Goal: Task Accomplishment & Management: Use online tool/utility

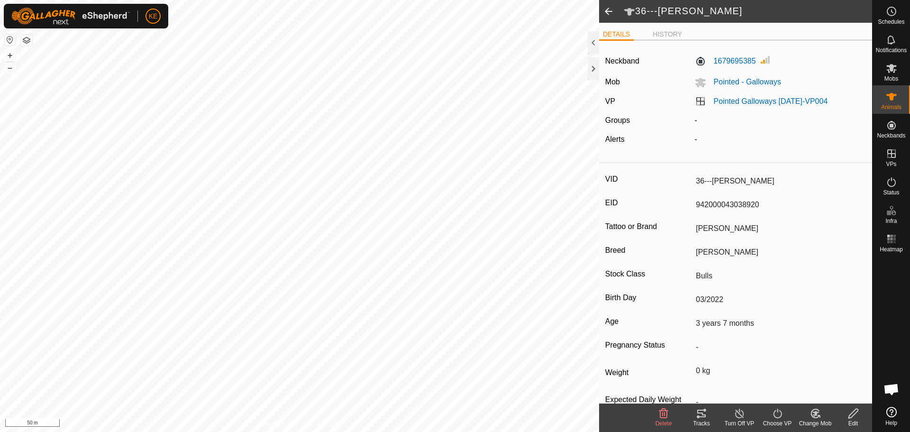
click at [610, 12] on span at bounding box center [608, 11] width 19 height 23
type input "-"
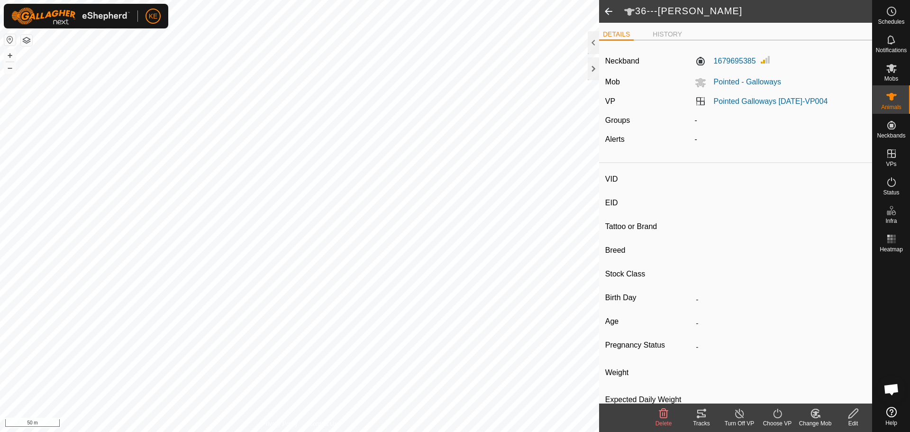
type input "41---[PERSON_NAME]"
type input "942000038059312"
type input "Doris"
type input "Galloway"
type input "Cows"
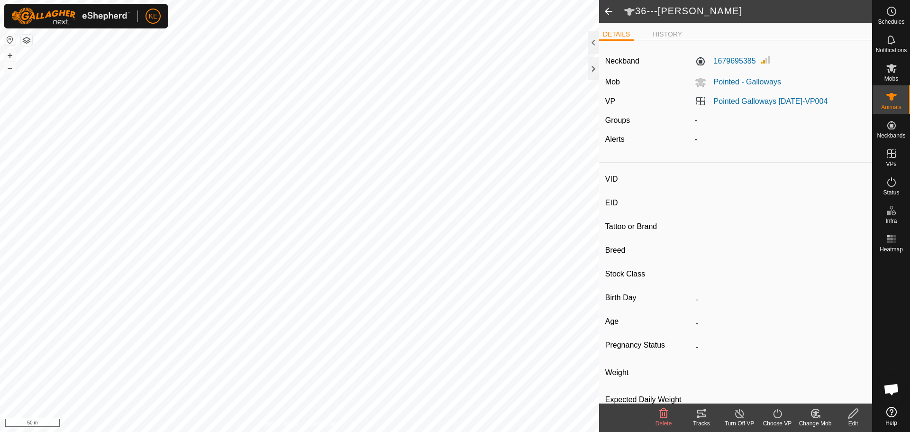
type input "08/2021"
type input "4 years 2 months"
type input "0 kg"
type input "-"
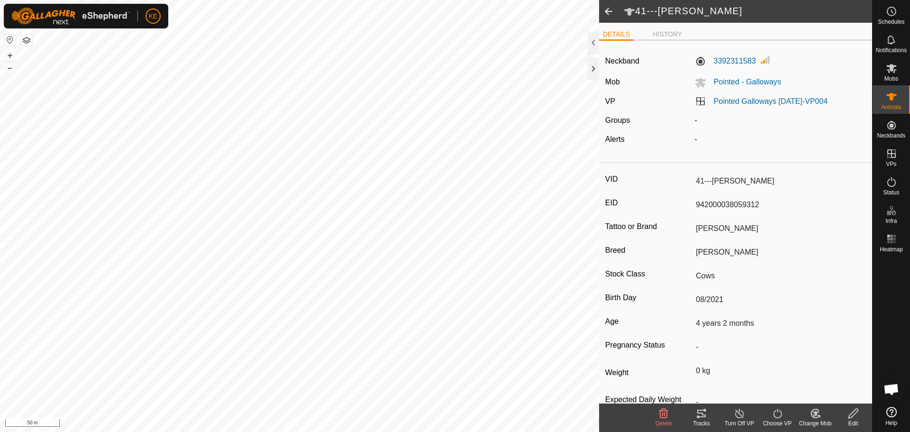
click at [609, 16] on span at bounding box center [608, 11] width 19 height 23
type input "-"
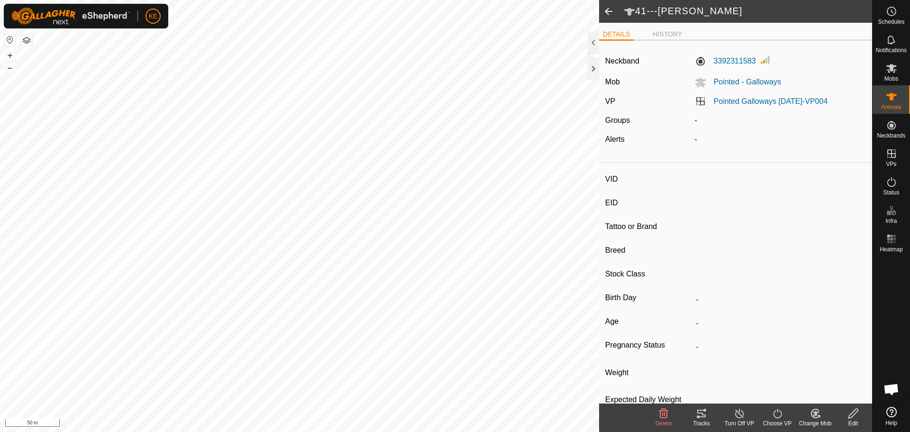
type input "301---[PERSON_NAME]"
type input "982123765726132"
type input "Penelope"
type input "Galloway"
type input "Cows"
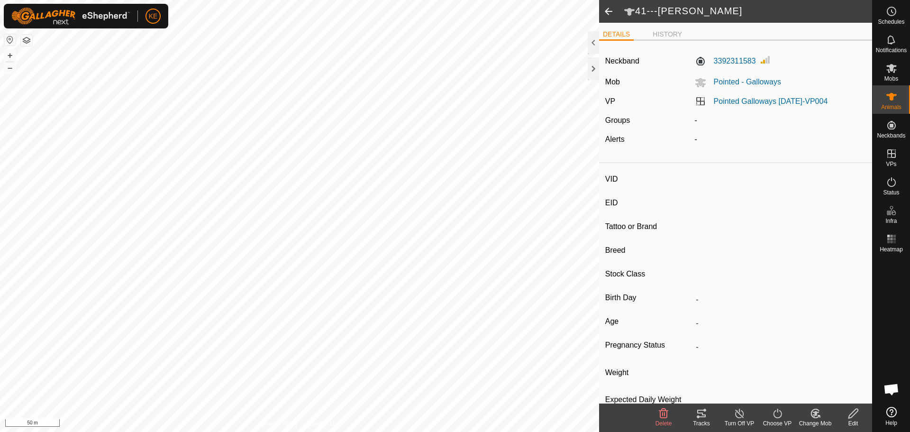
type input "05/2015"
type input "10 years 6 months"
type input "0 kg"
type input "-"
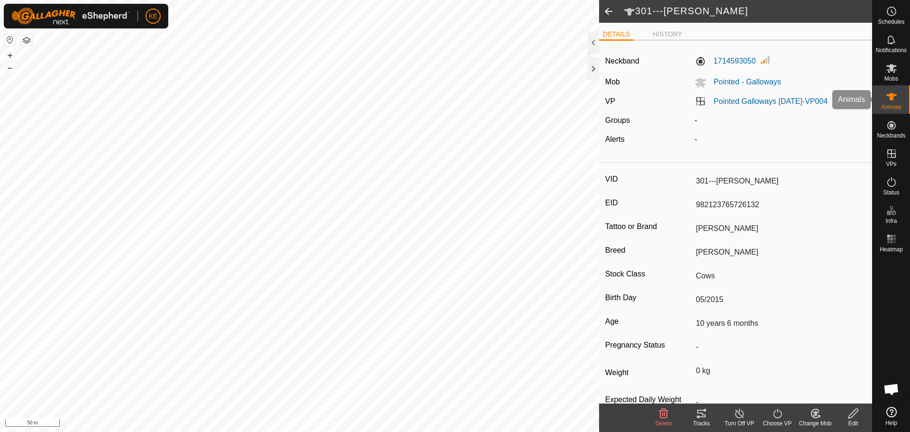
click at [892, 97] on icon at bounding box center [892, 97] width 10 height 8
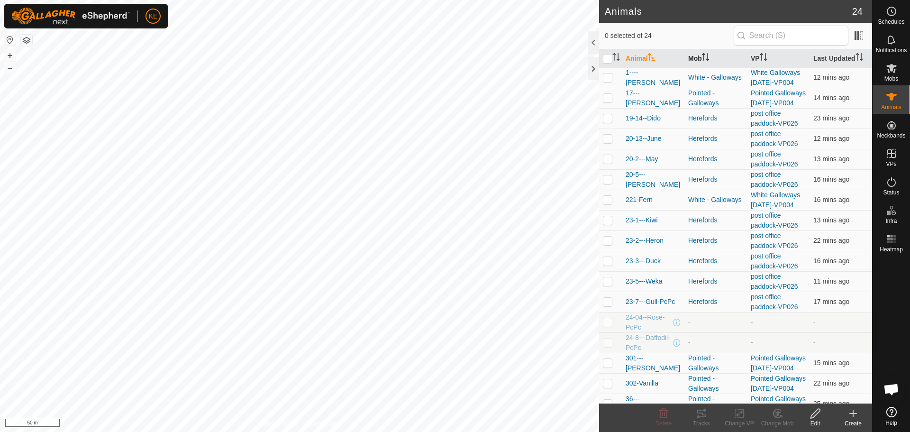
click at [703, 55] on icon "Activate to sort" at bounding box center [706, 57] width 8 height 8
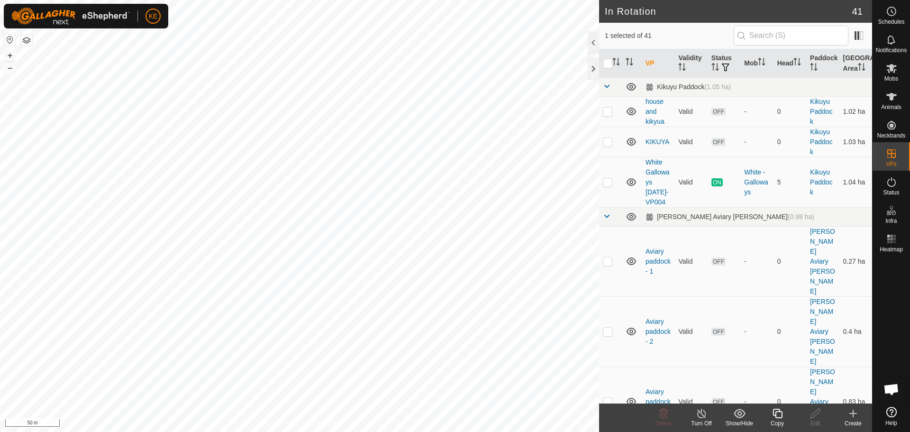
click at [775, 418] on icon at bounding box center [778, 413] width 12 height 11
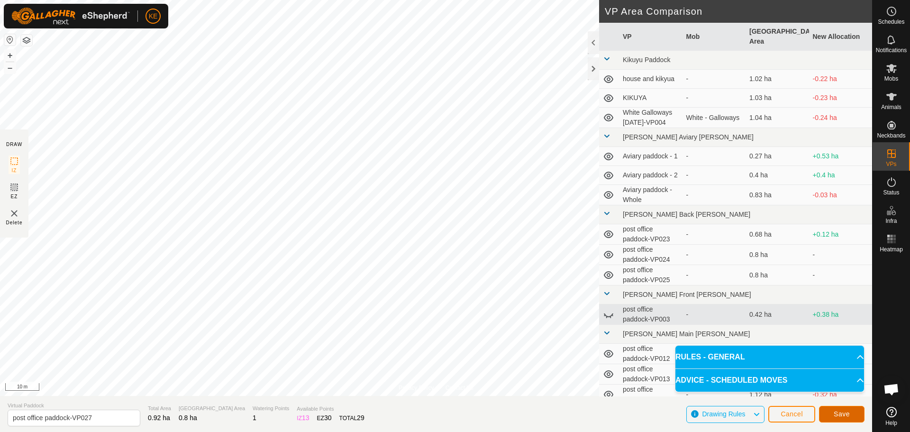
click at [840, 414] on span "Save" at bounding box center [842, 414] width 16 height 8
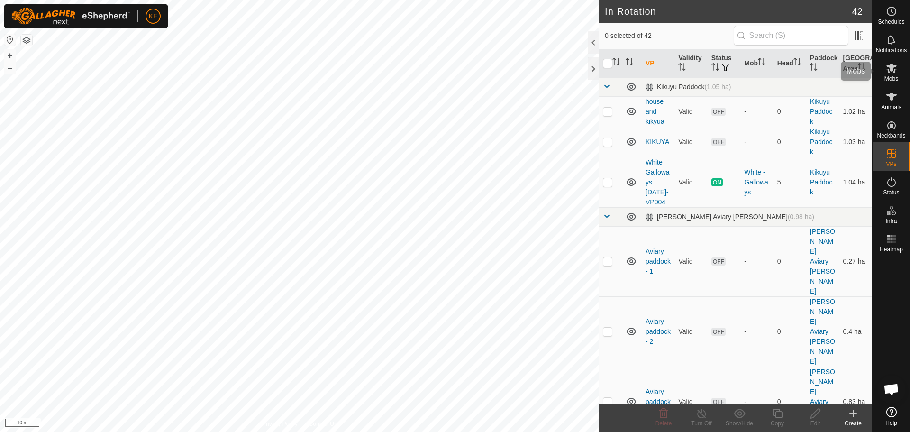
click at [897, 68] on icon at bounding box center [891, 68] width 11 height 11
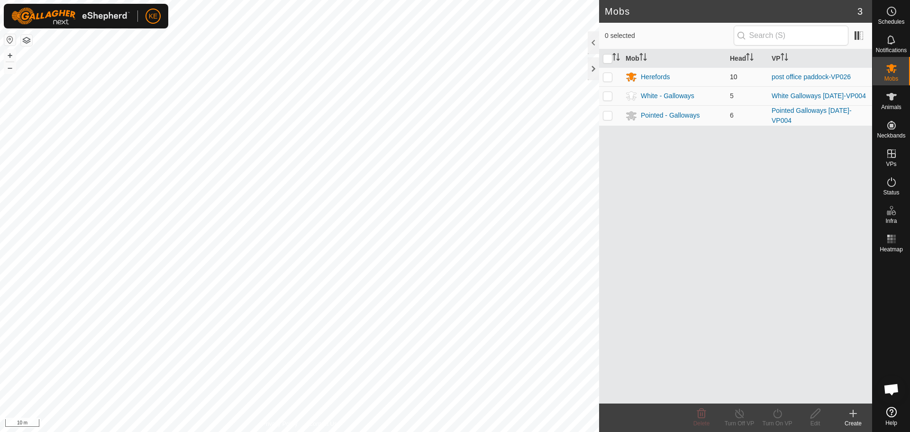
click at [610, 75] on p-checkbox at bounding box center [607, 77] width 9 height 8
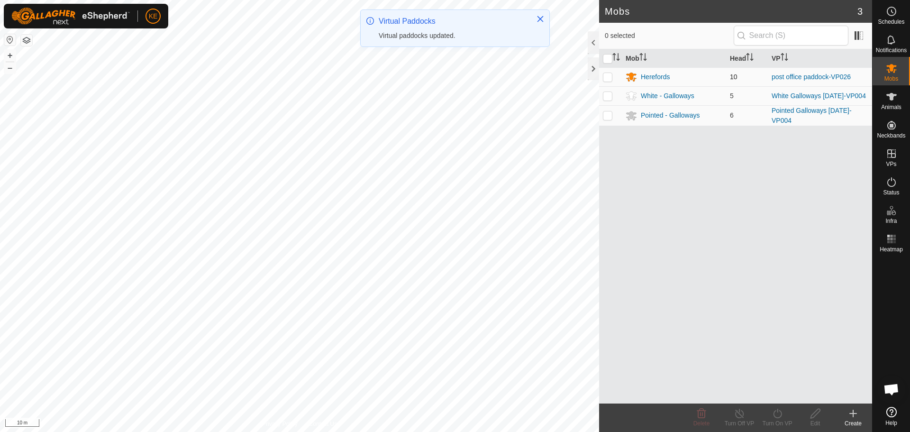
click at [608, 76] on p-checkbox at bounding box center [607, 77] width 9 height 8
checkbox input "true"
click at [772, 411] on icon at bounding box center [778, 413] width 12 height 11
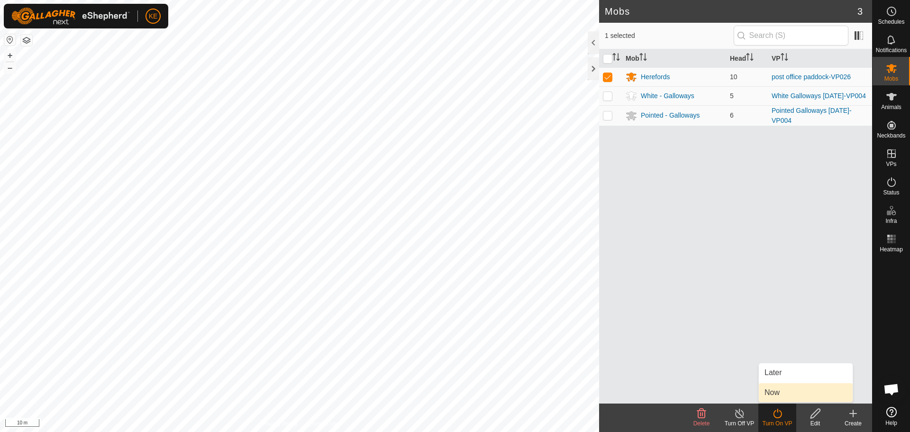
click at [775, 393] on link "Now" at bounding box center [806, 392] width 94 height 19
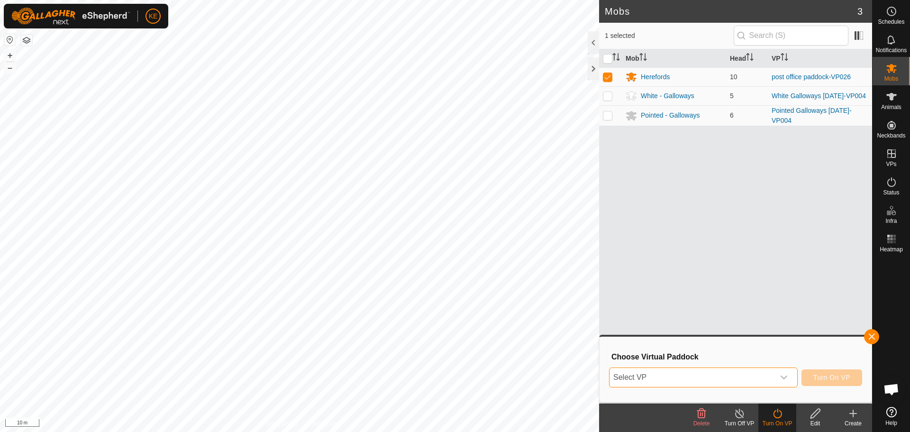
click at [755, 378] on span "Select VP" at bounding box center [692, 377] width 165 height 19
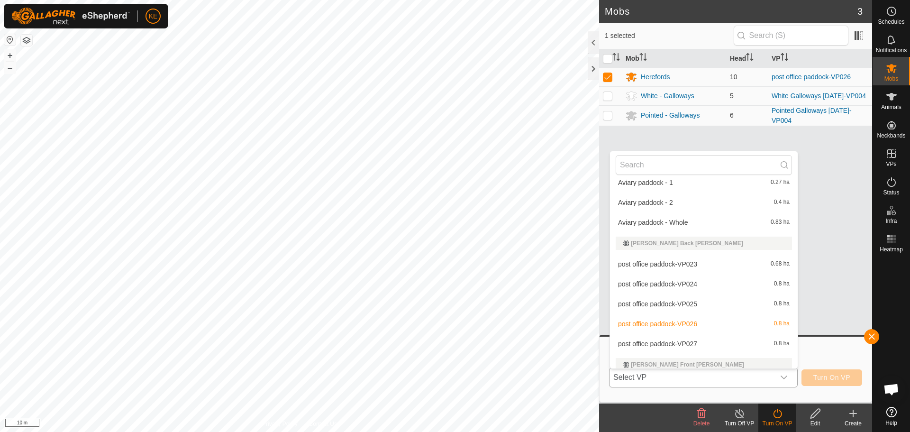
scroll to position [156, 0]
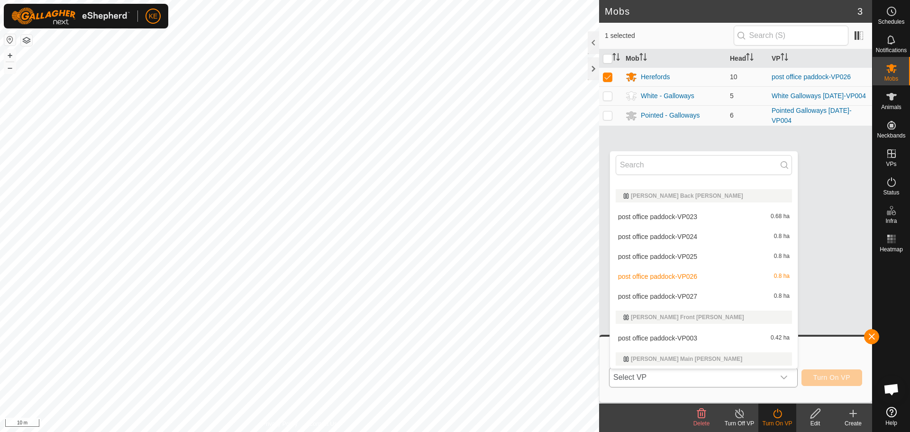
click at [685, 295] on li "post office paddock-VP027 0.8 ha" at bounding box center [704, 296] width 188 height 19
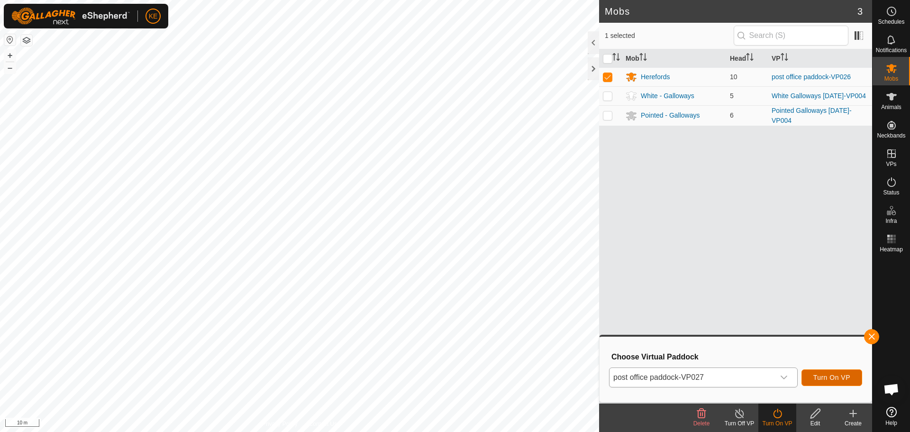
click at [827, 379] on span "Turn On VP" at bounding box center [832, 378] width 37 height 8
